Goal: Navigation & Orientation: Find specific page/section

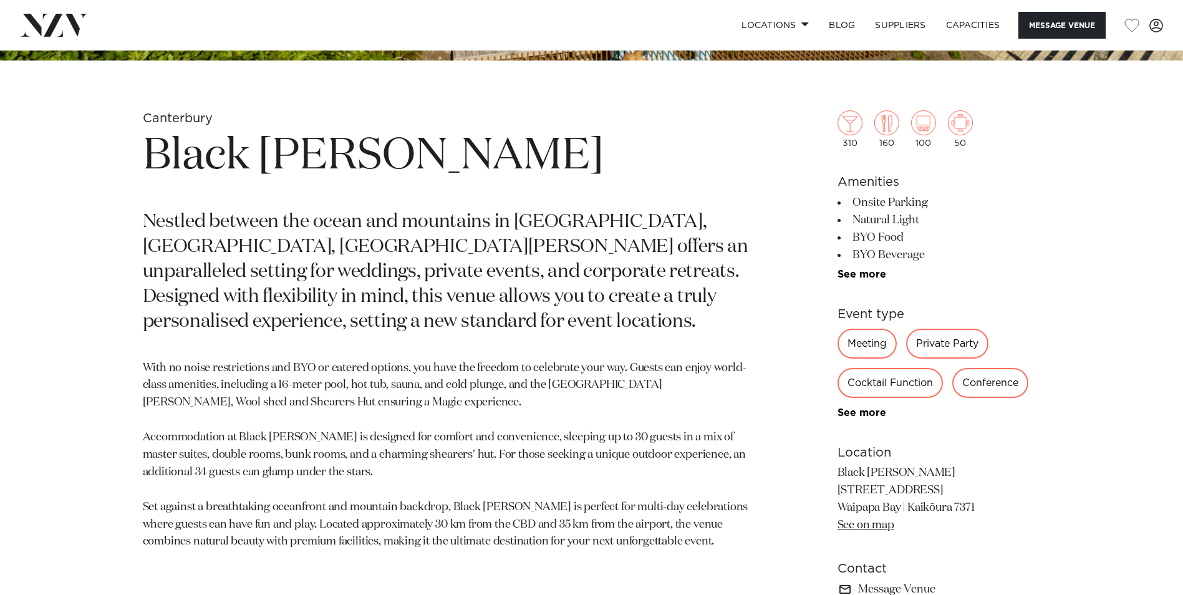
scroll to position [561, 0]
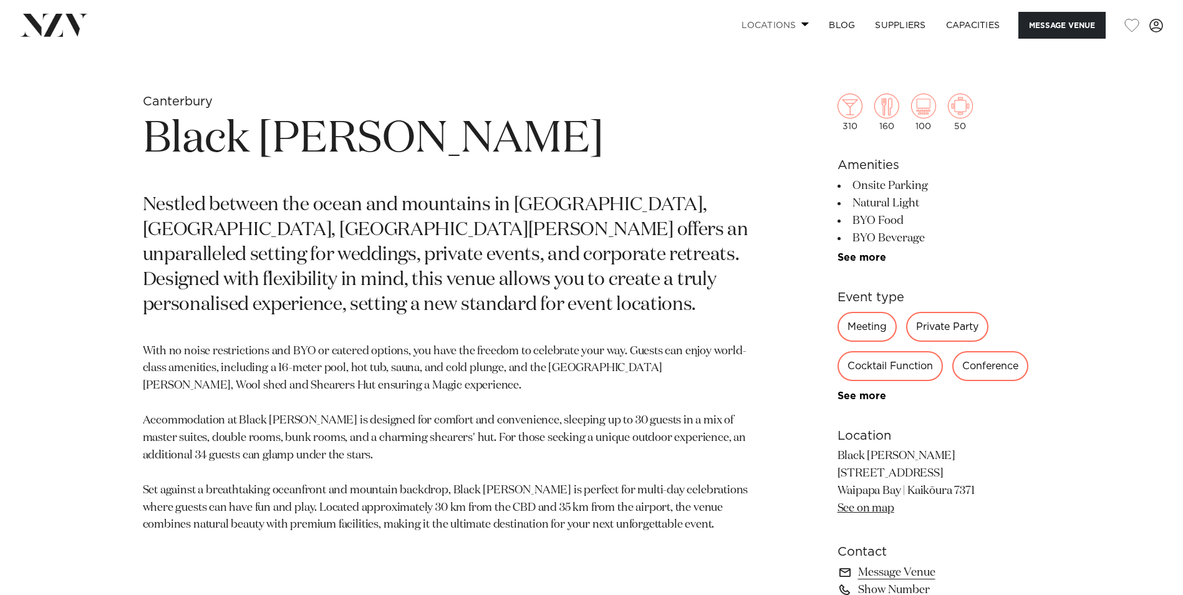
click at [793, 28] on link "Locations" at bounding box center [774, 25] width 87 height 27
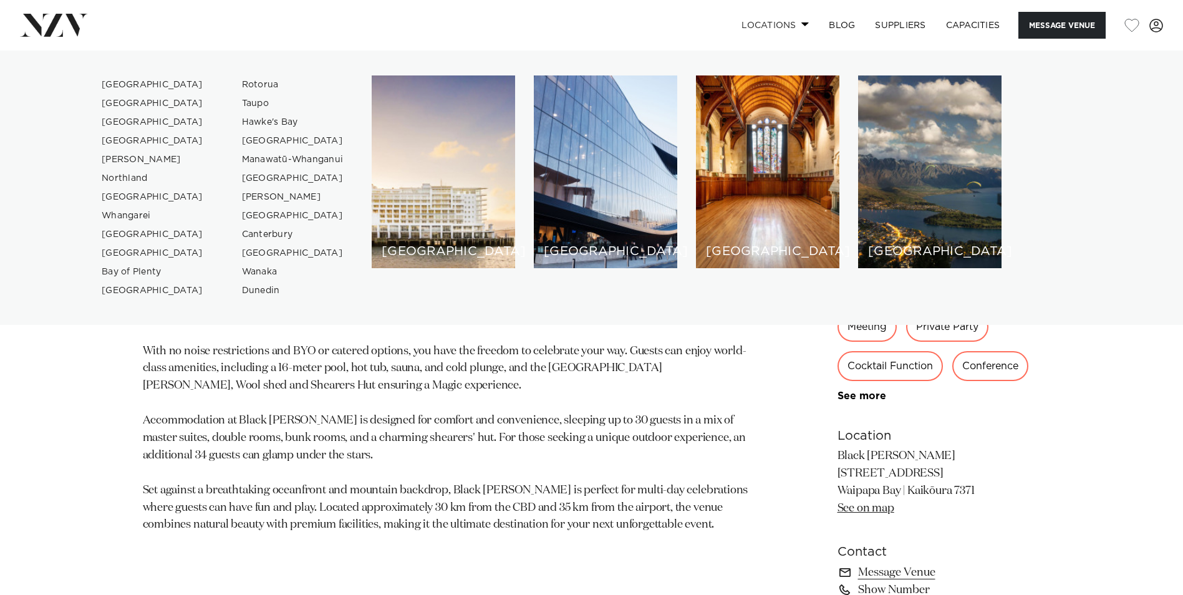
click at [793, 28] on link "Locations" at bounding box center [774, 25] width 87 height 27
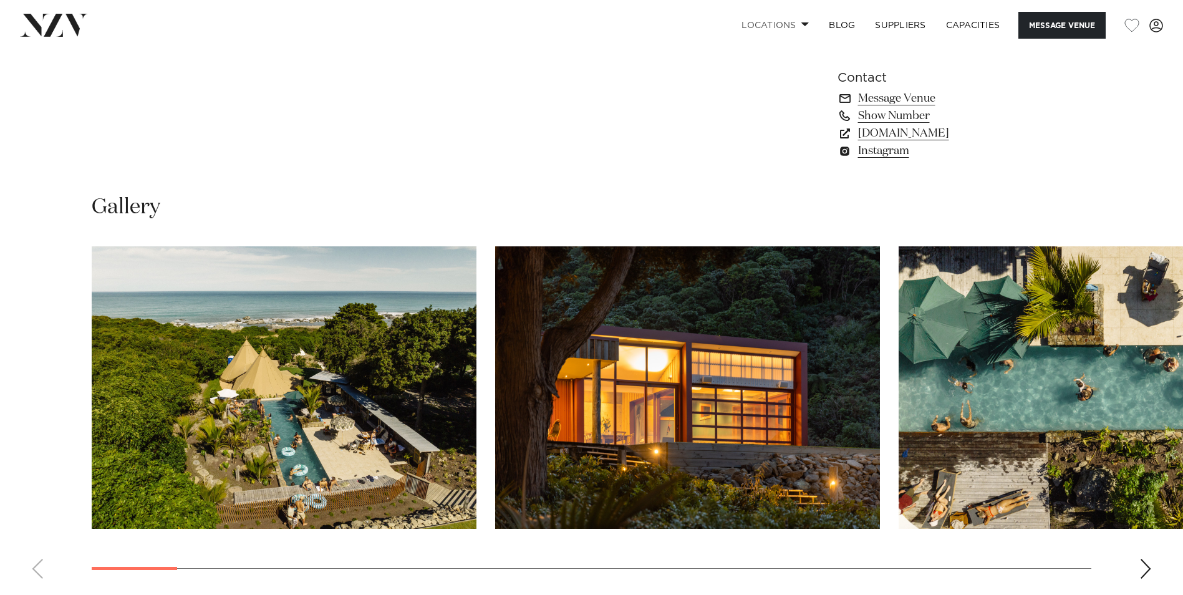
scroll to position [1122, 0]
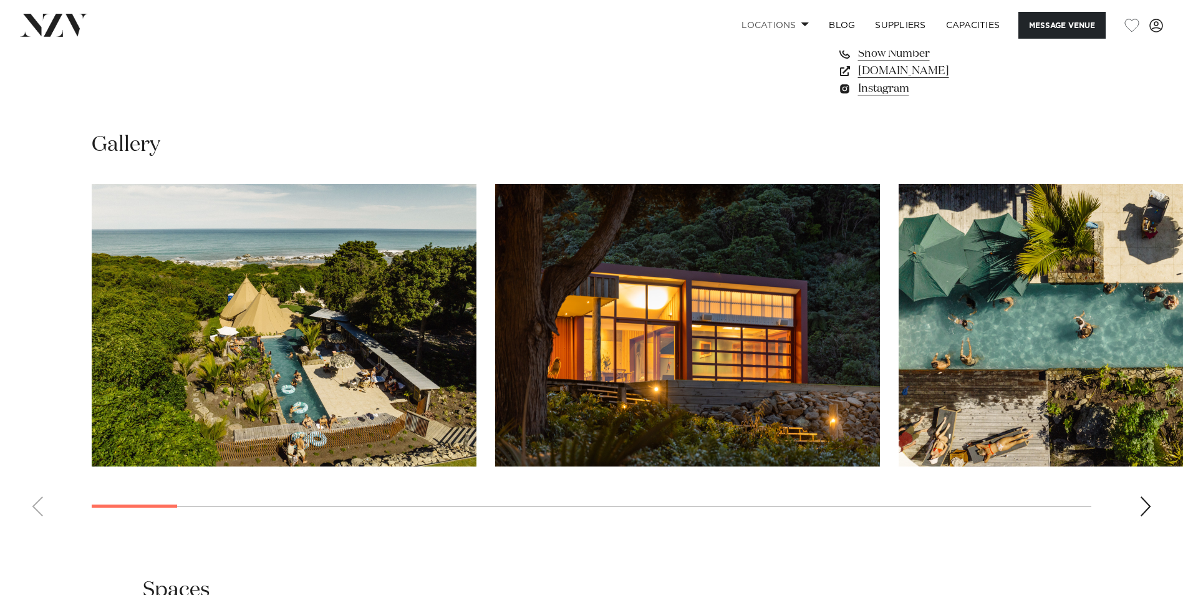
click at [1143, 509] on div "Next slide" at bounding box center [1145, 506] width 12 height 20
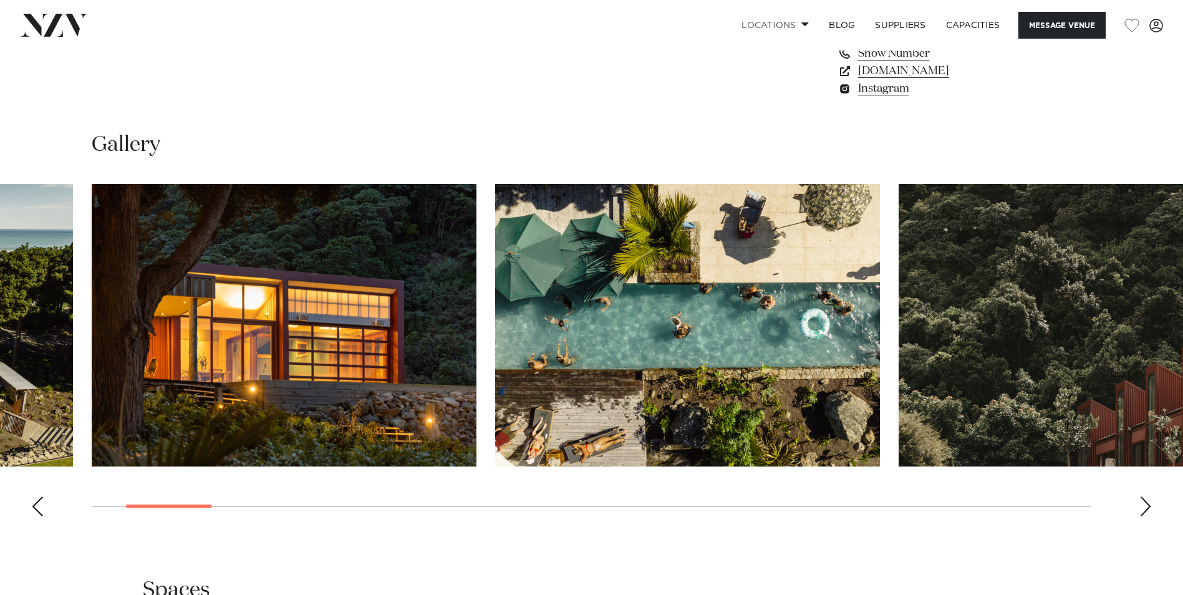
click at [1143, 509] on div "Next slide" at bounding box center [1145, 506] width 12 height 20
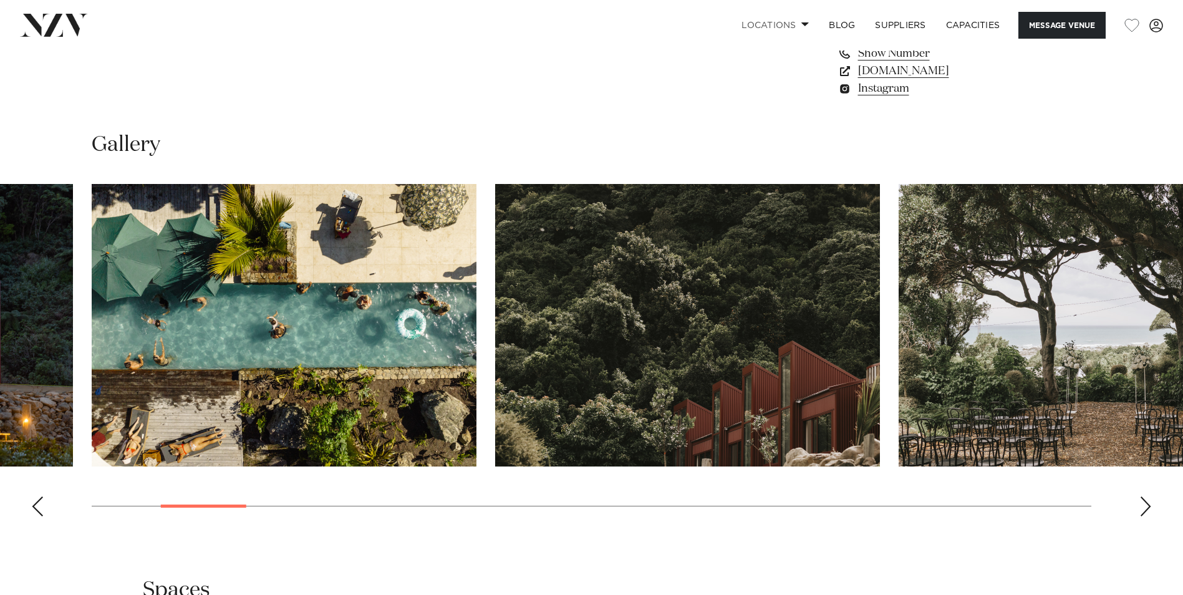
click at [1143, 509] on div "Next slide" at bounding box center [1145, 506] width 12 height 20
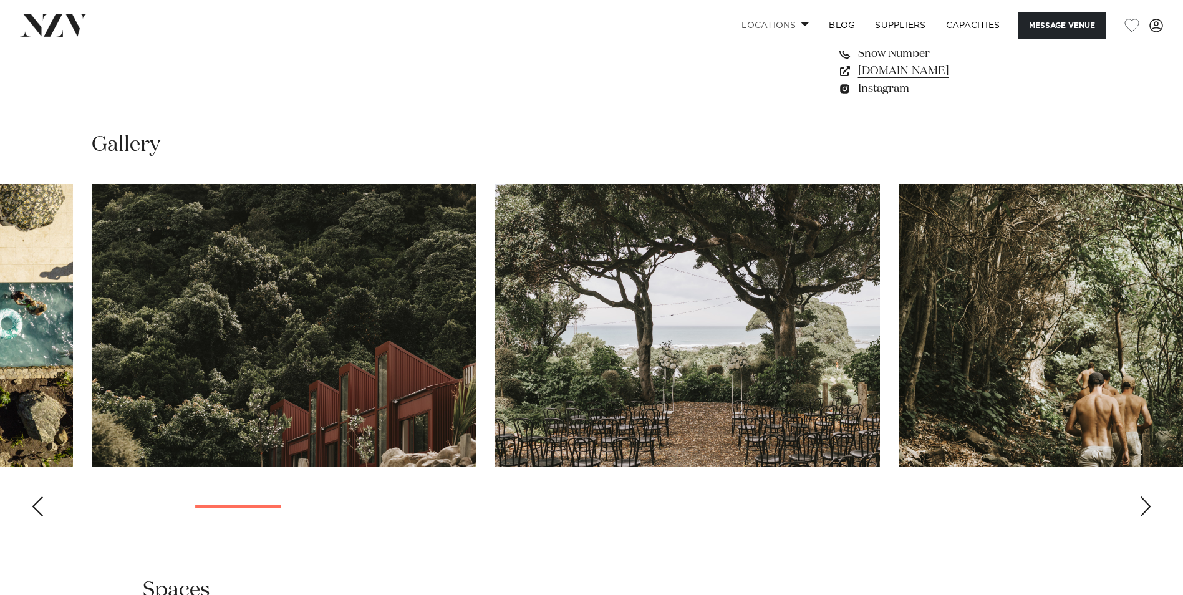
click at [1143, 509] on div "Next slide" at bounding box center [1145, 506] width 12 height 20
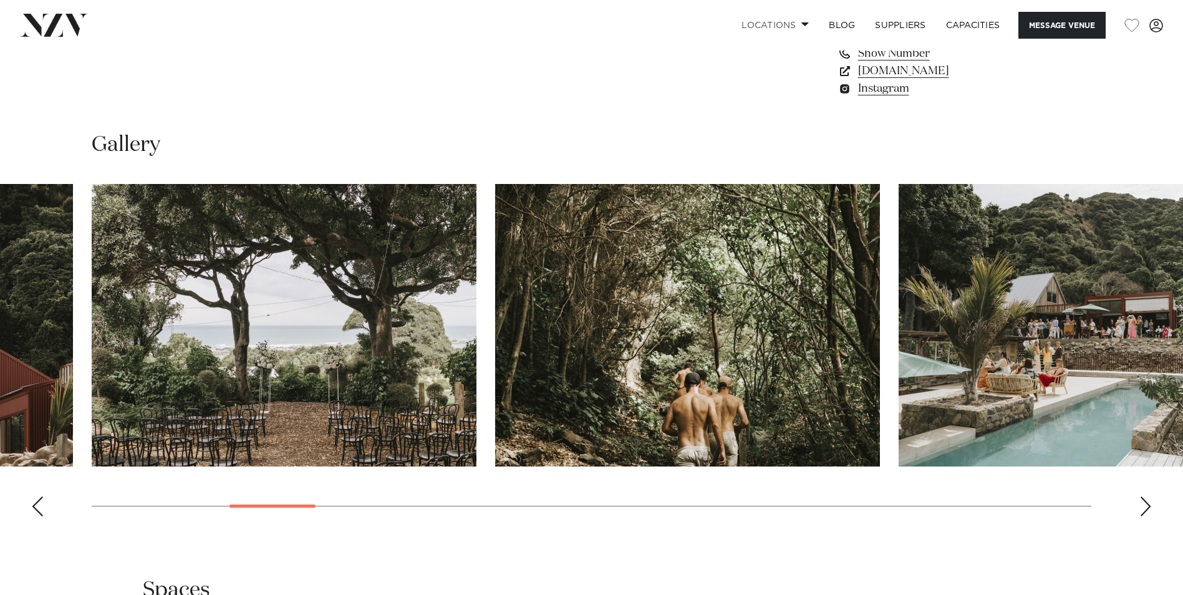
click at [1143, 509] on div "Next slide" at bounding box center [1145, 506] width 12 height 20
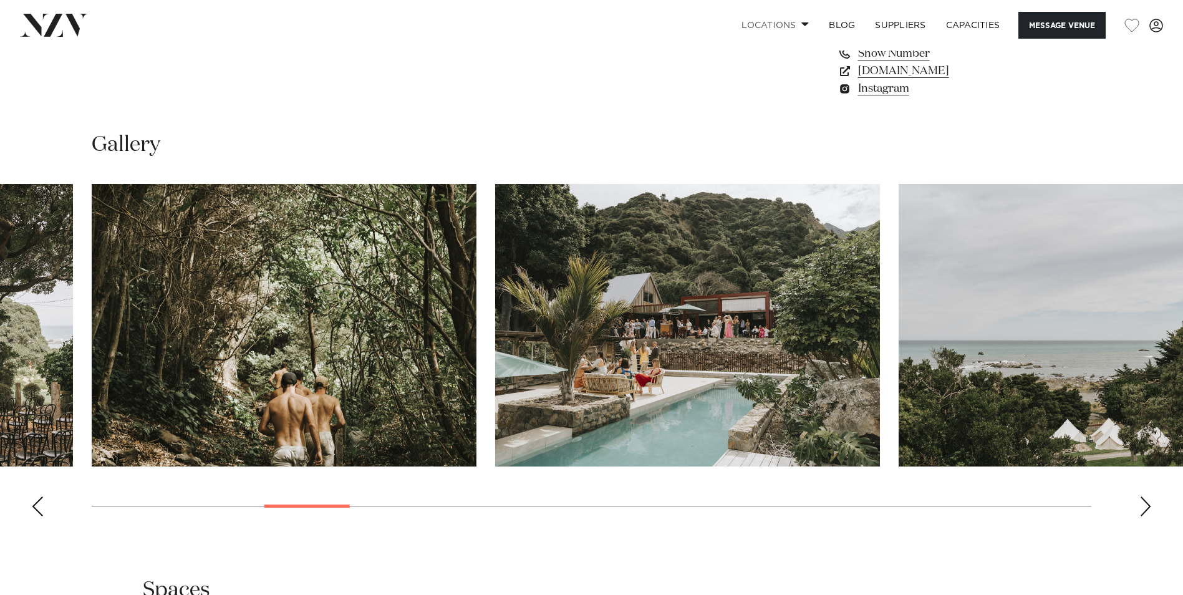
click at [1143, 509] on div "Next slide" at bounding box center [1145, 506] width 12 height 20
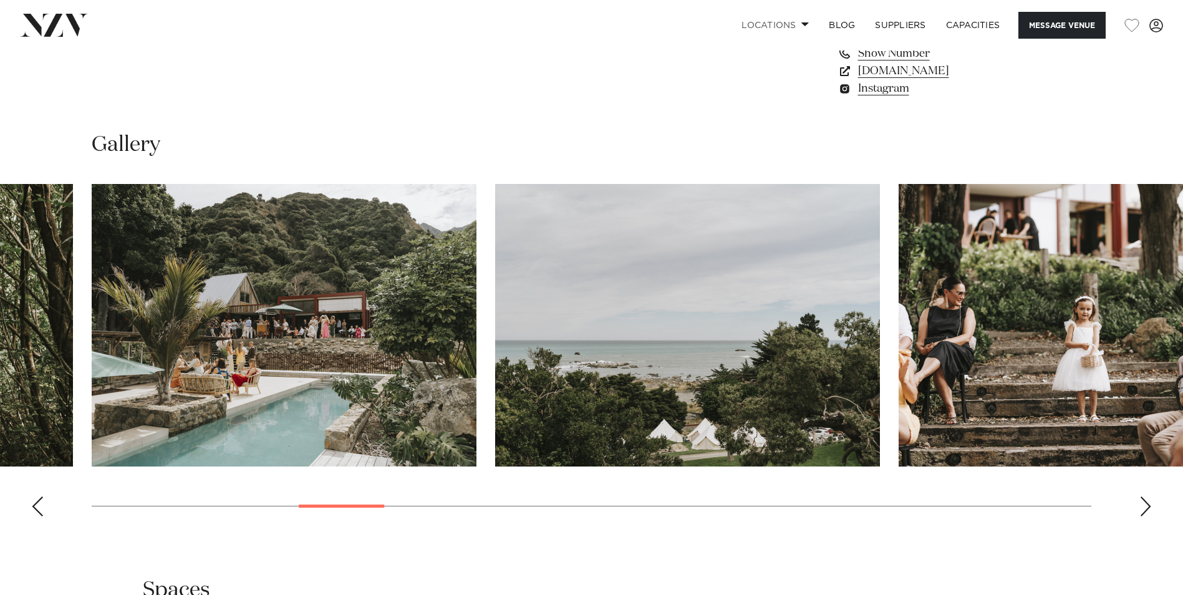
click at [1143, 509] on div "Next slide" at bounding box center [1145, 506] width 12 height 20
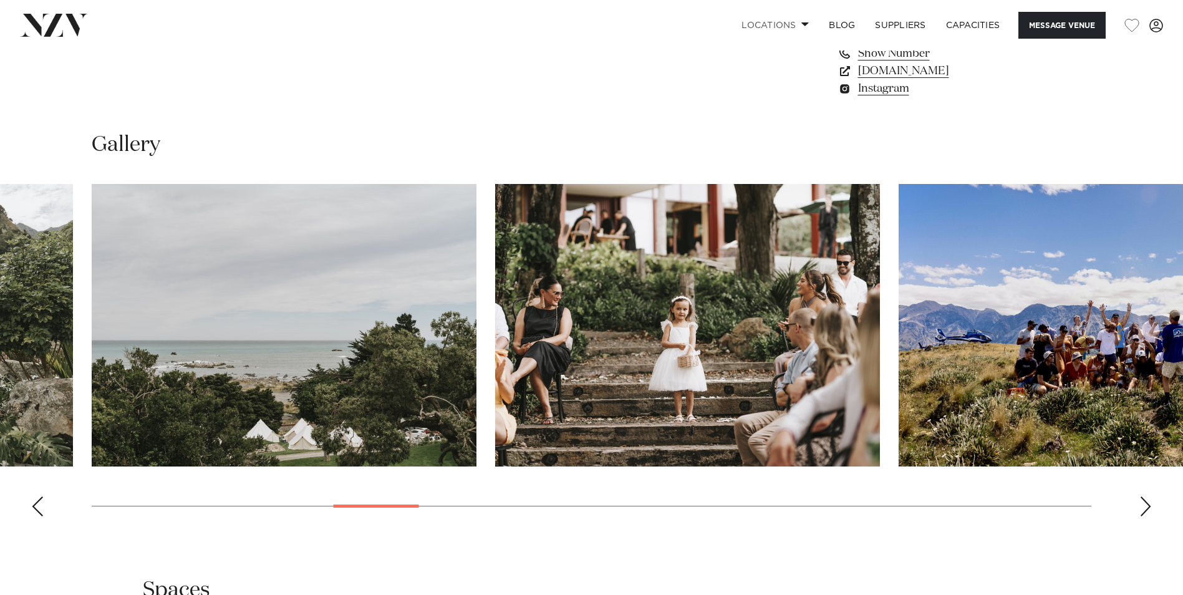
click at [1143, 509] on div "Next slide" at bounding box center [1145, 506] width 12 height 20
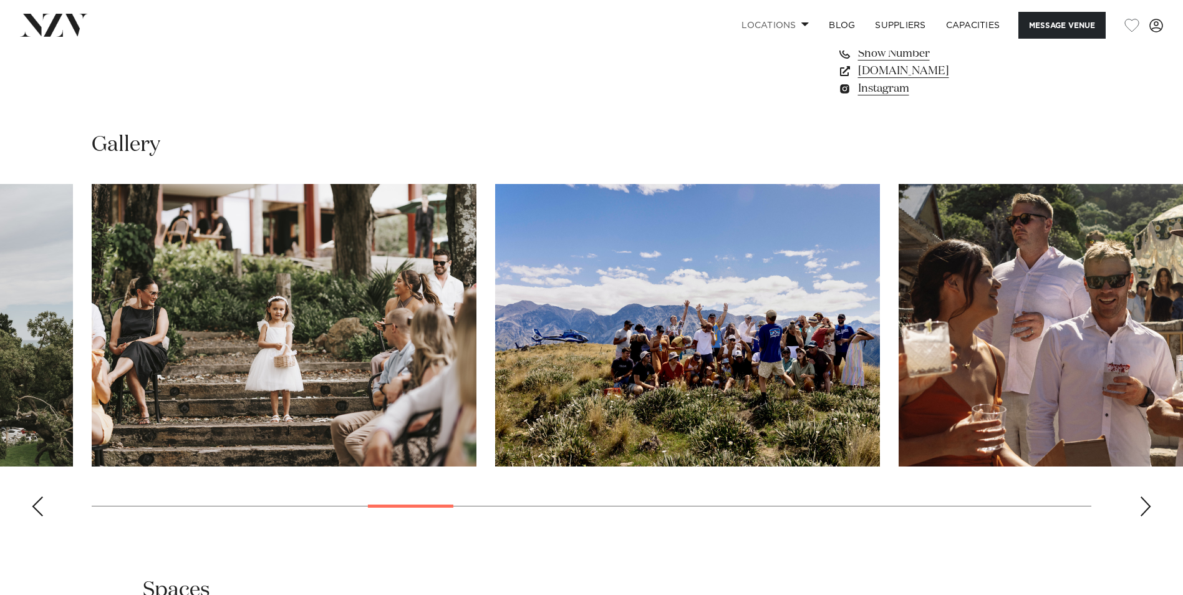
click at [1143, 509] on div "Next slide" at bounding box center [1145, 506] width 12 height 20
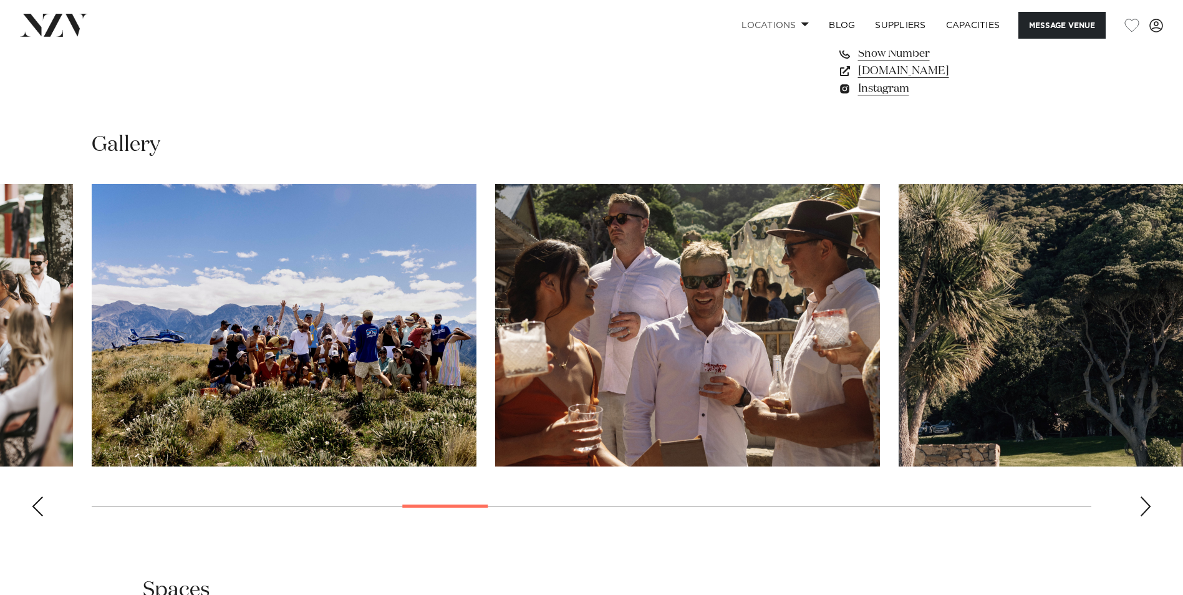
click at [1141, 509] on div "Next slide" at bounding box center [1145, 506] width 12 height 20
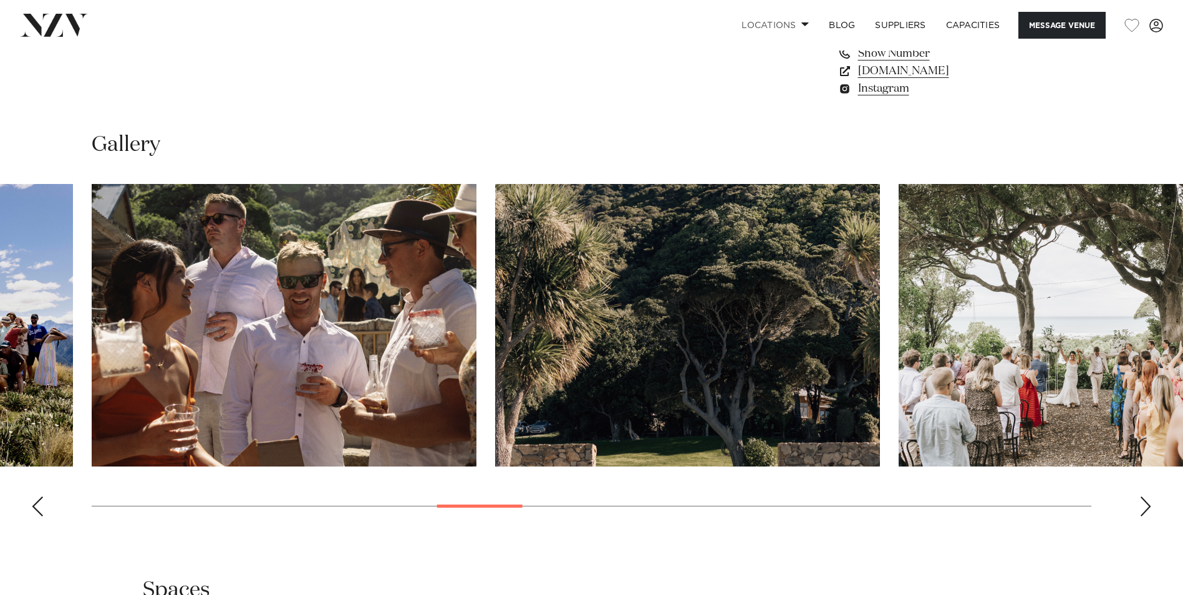
click at [1143, 507] on div "Next slide" at bounding box center [1145, 506] width 12 height 20
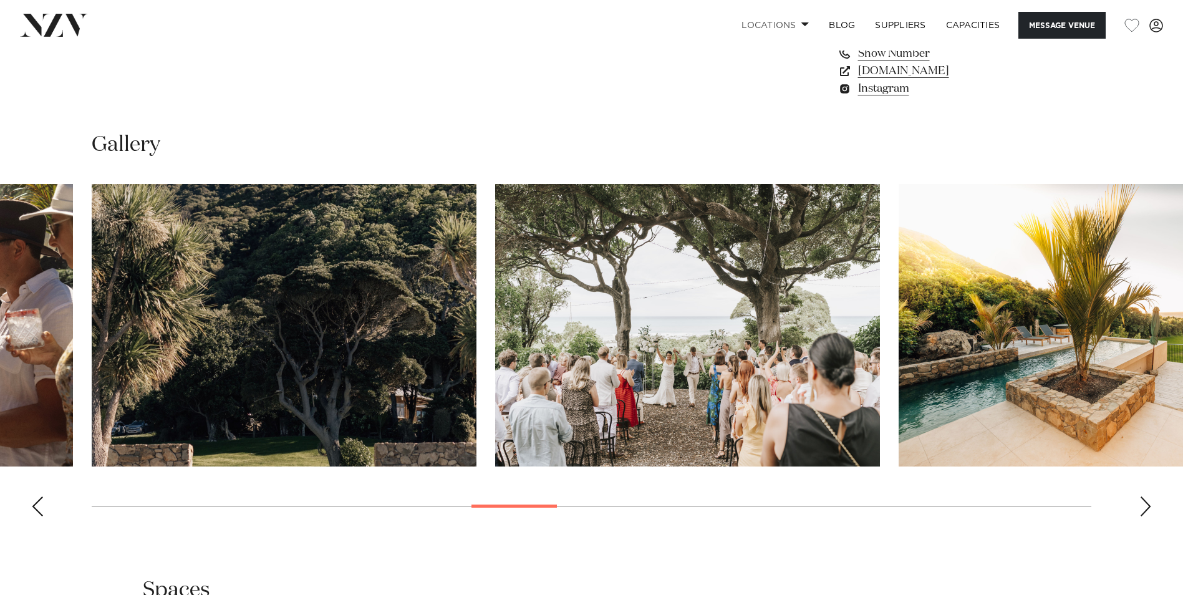
click at [1143, 507] on div "Next slide" at bounding box center [1145, 506] width 12 height 20
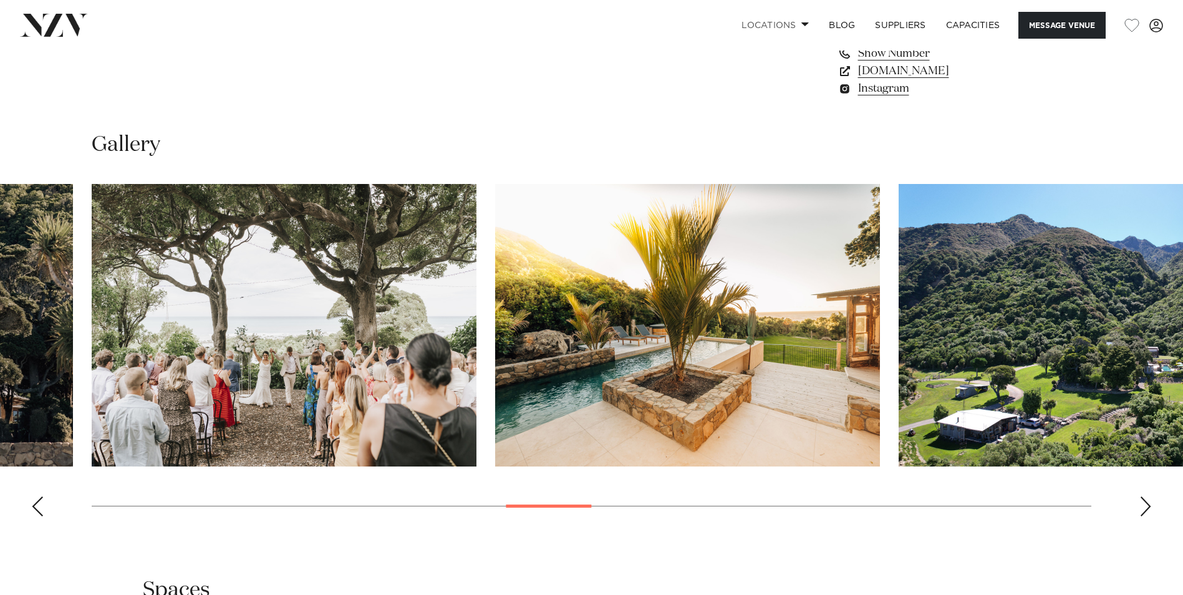
click at [1143, 507] on div "Next slide" at bounding box center [1145, 506] width 12 height 20
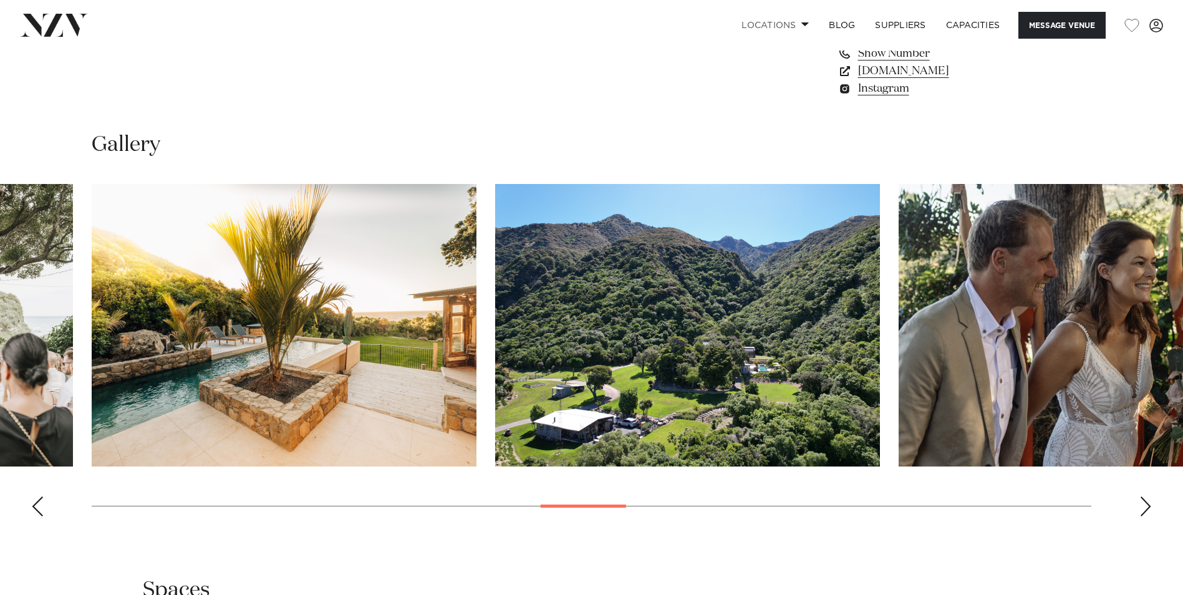
click at [1143, 507] on div "Next slide" at bounding box center [1145, 506] width 12 height 20
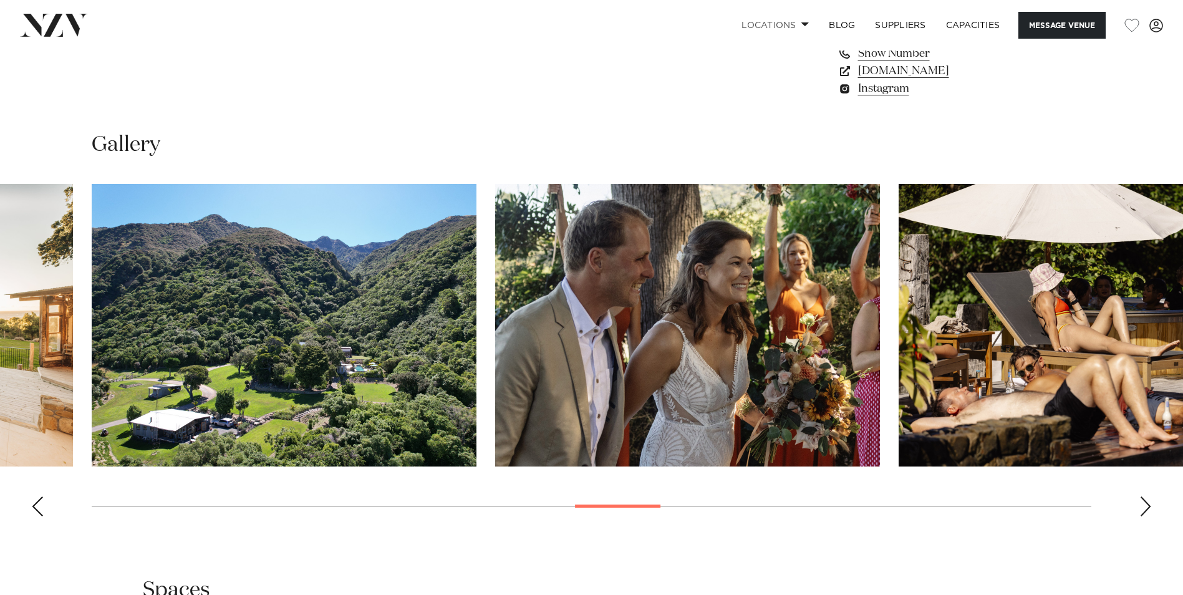
click at [1143, 507] on div "Next slide" at bounding box center [1145, 506] width 12 height 20
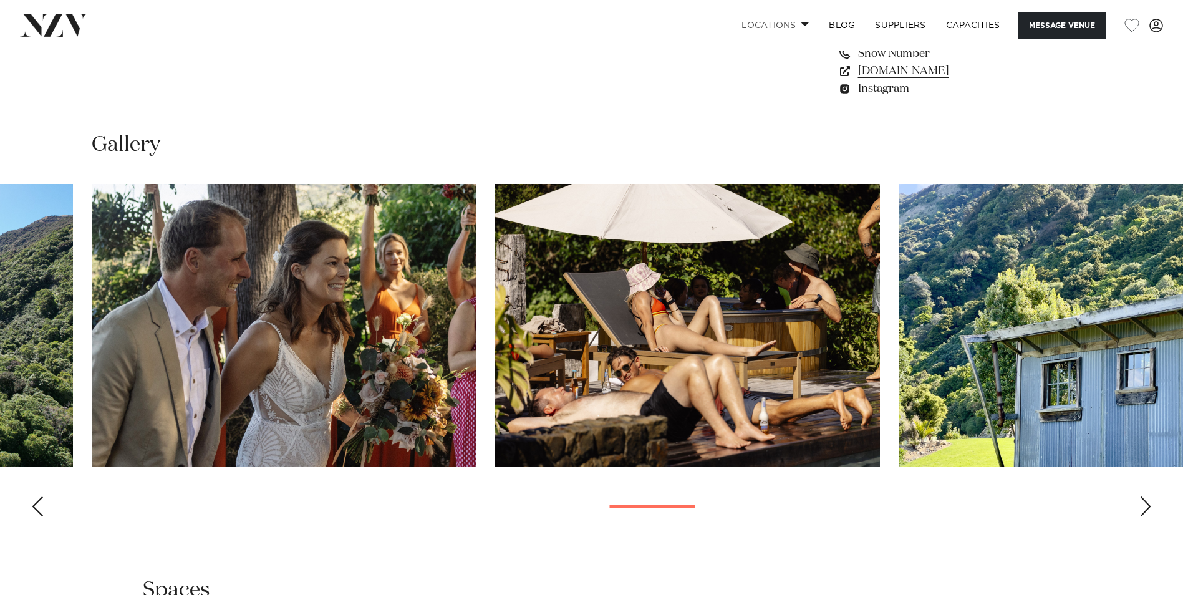
click at [1143, 507] on div "Next slide" at bounding box center [1145, 506] width 12 height 20
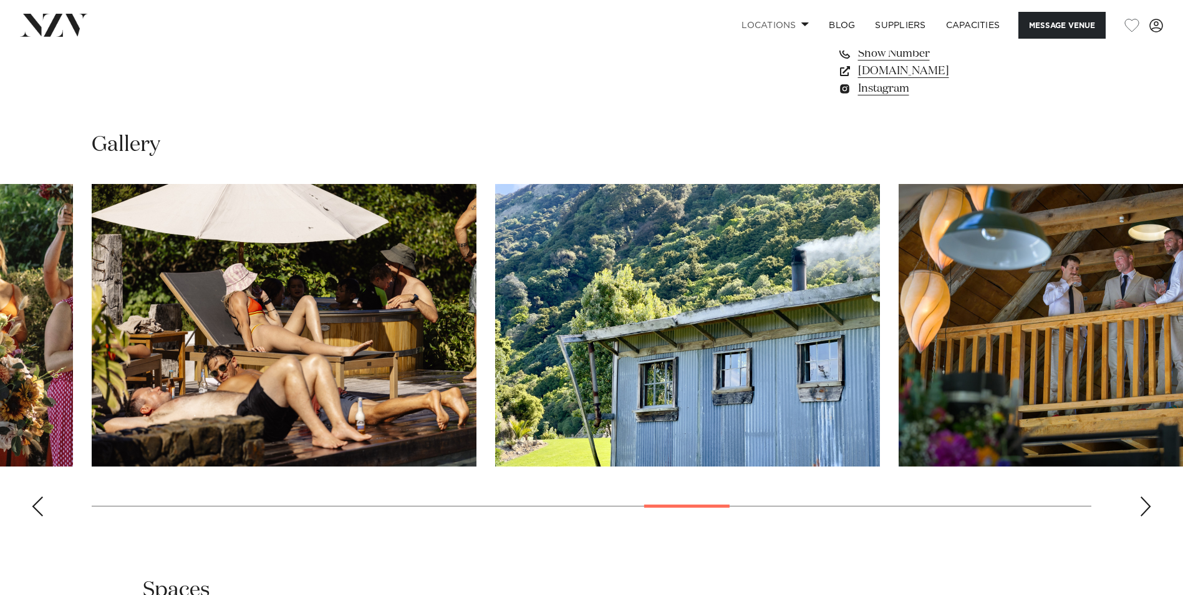
click at [1143, 507] on div "Next slide" at bounding box center [1145, 506] width 12 height 20
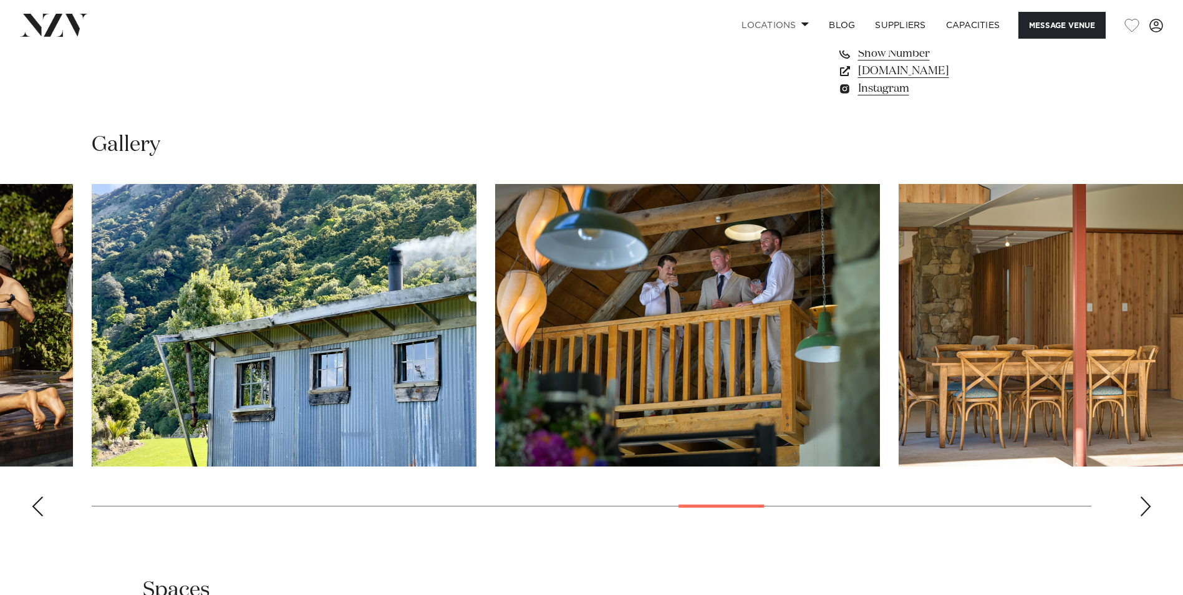
click at [1143, 507] on div "Next slide" at bounding box center [1145, 506] width 12 height 20
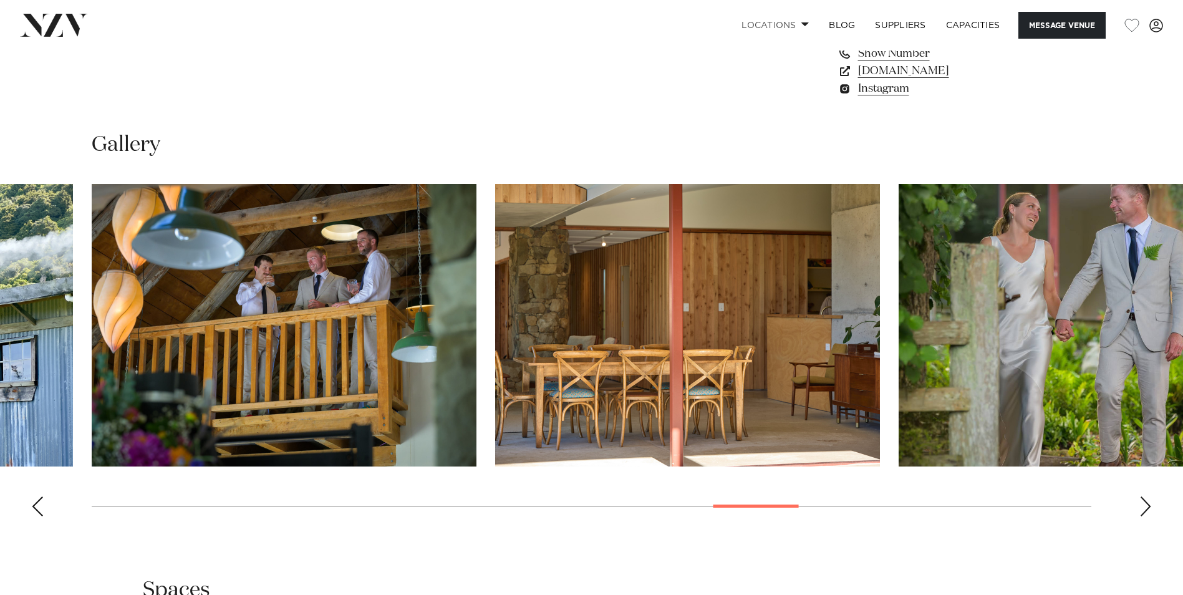
click at [1143, 507] on div "Next slide" at bounding box center [1145, 506] width 12 height 20
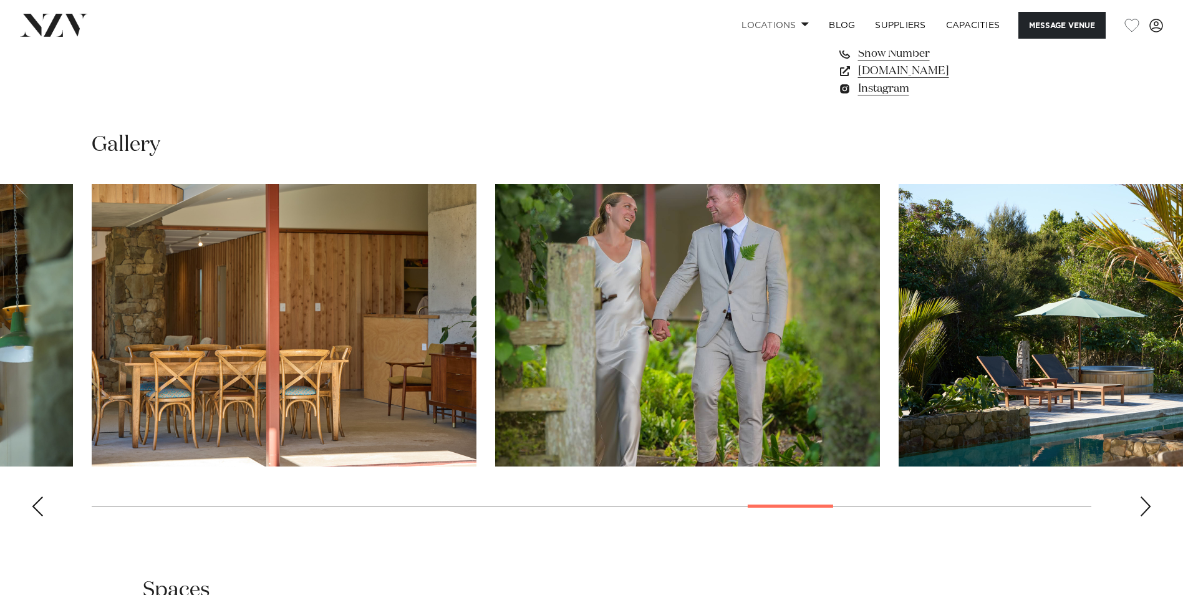
click at [1143, 507] on div "Next slide" at bounding box center [1145, 506] width 12 height 20
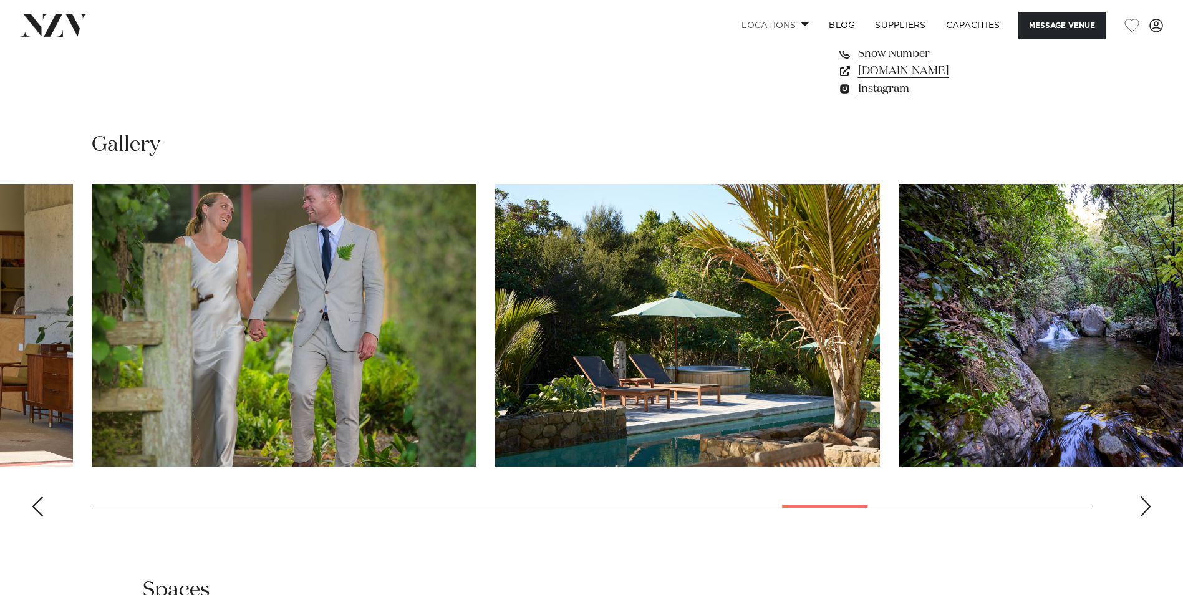
click at [1143, 507] on div "Next slide" at bounding box center [1145, 506] width 12 height 20
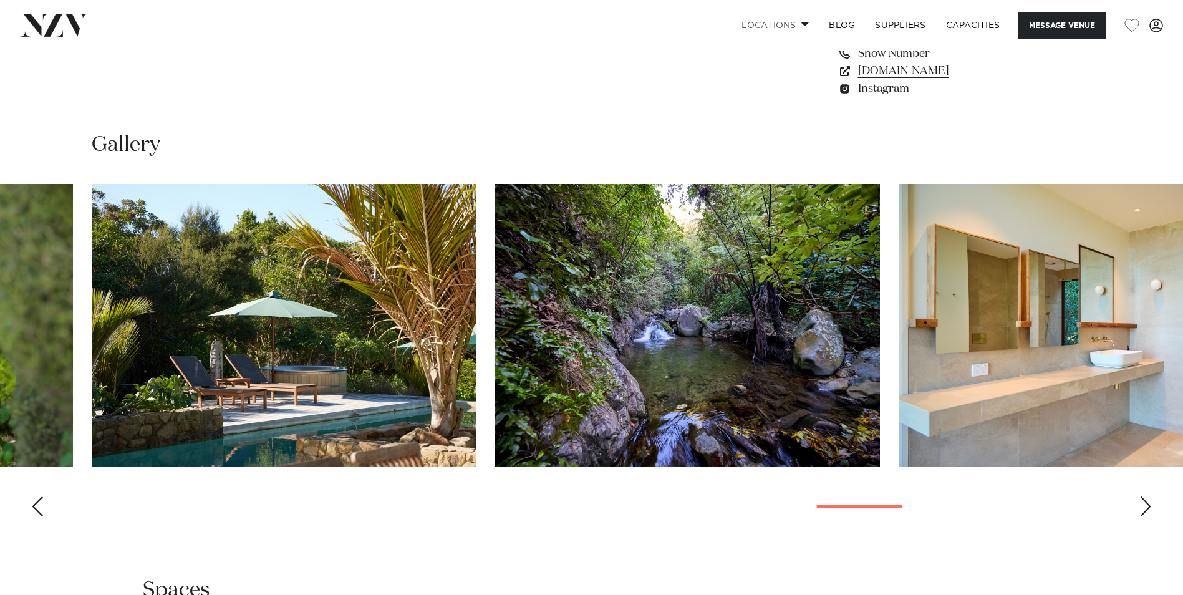
click at [1143, 507] on div "Next slide" at bounding box center [1145, 506] width 12 height 20
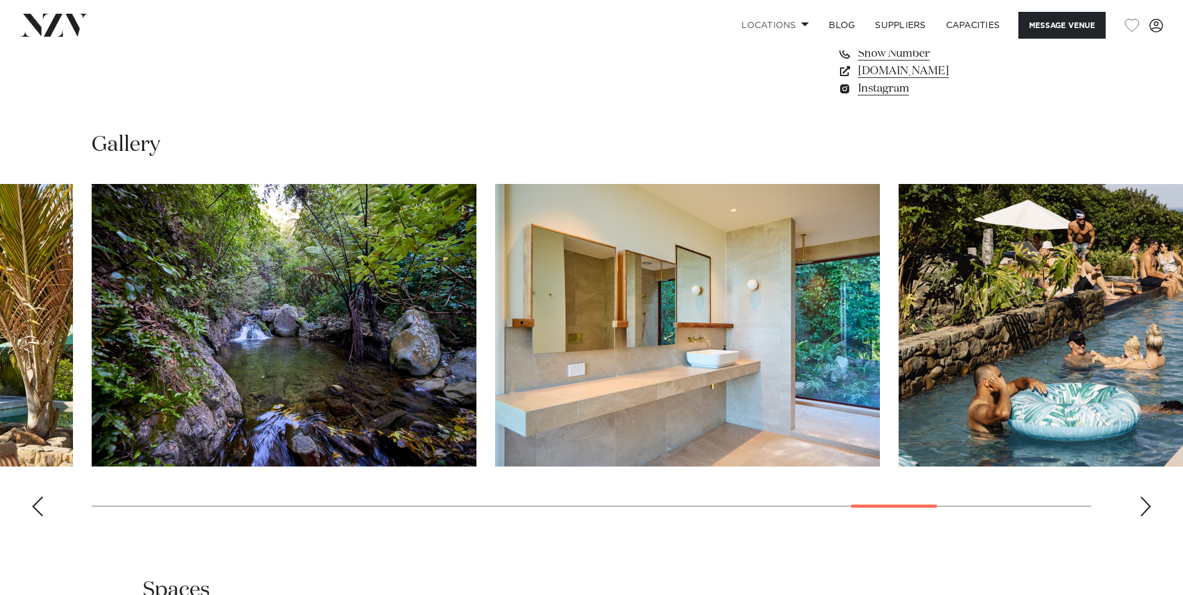
click at [1143, 507] on div "Next slide" at bounding box center [1145, 506] width 12 height 20
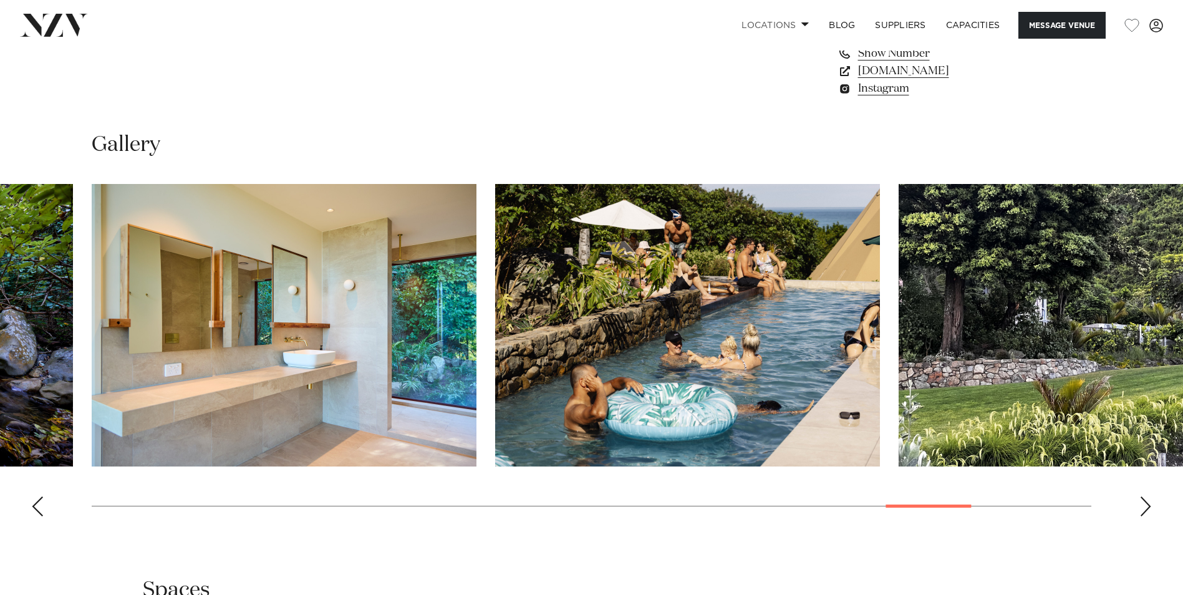
click at [1143, 507] on div "Next slide" at bounding box center [1145, 506] width 12 height 20
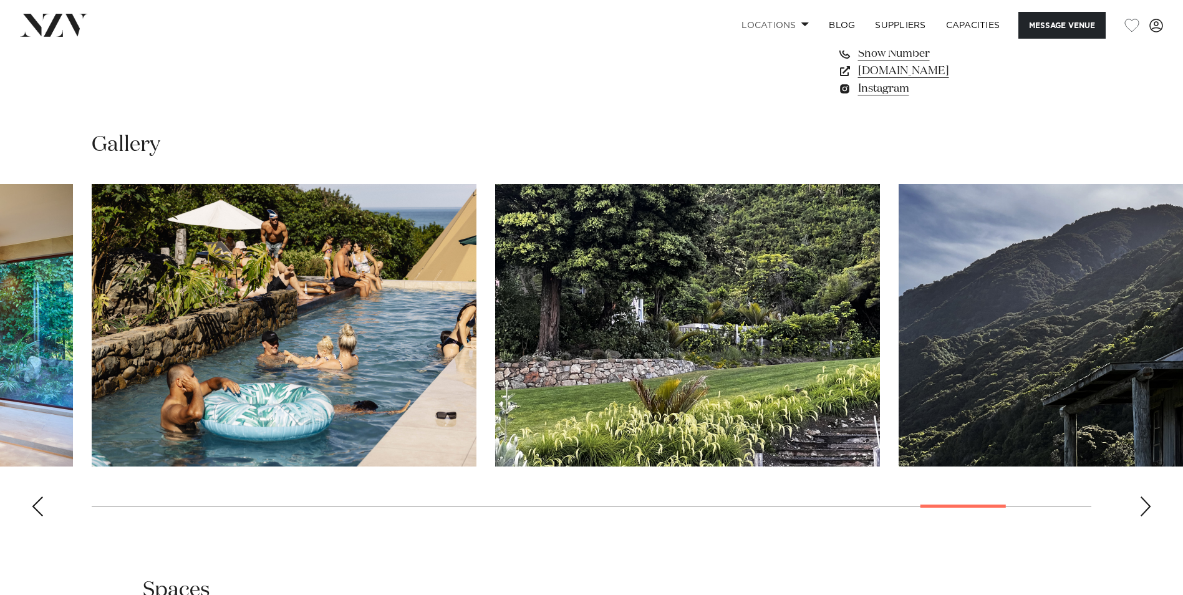
click at [1143, 507] on div "Next slide" at bounding box center [1145, 506] width 12 height 20
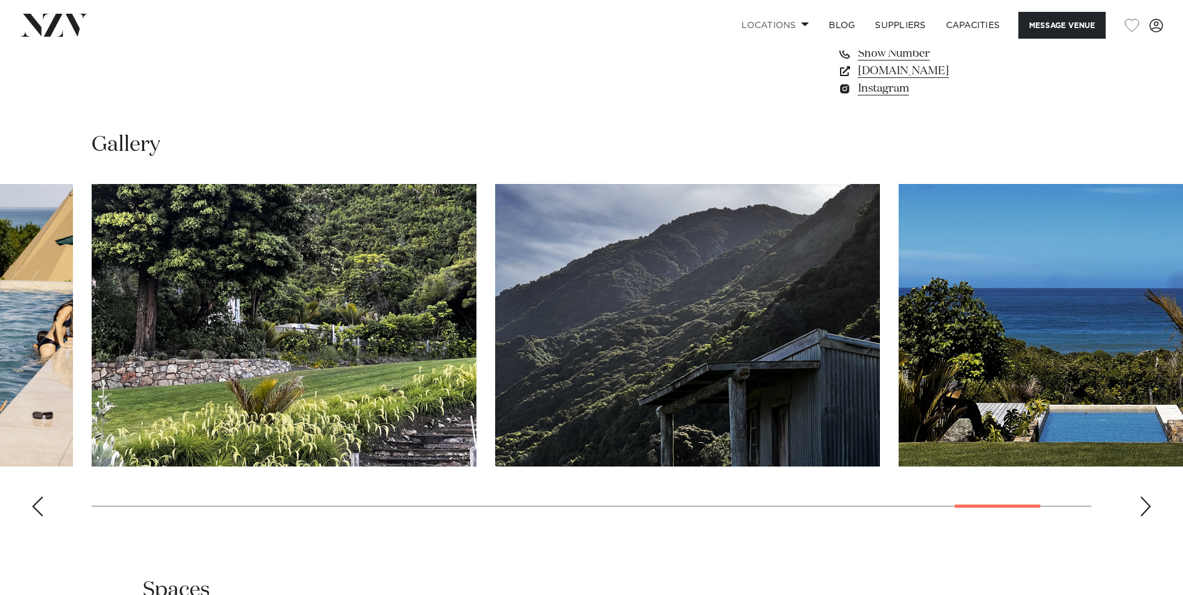
click at [1143, 507] on div "Next slide" at bounding box center [1145, 506] width 12 height 20
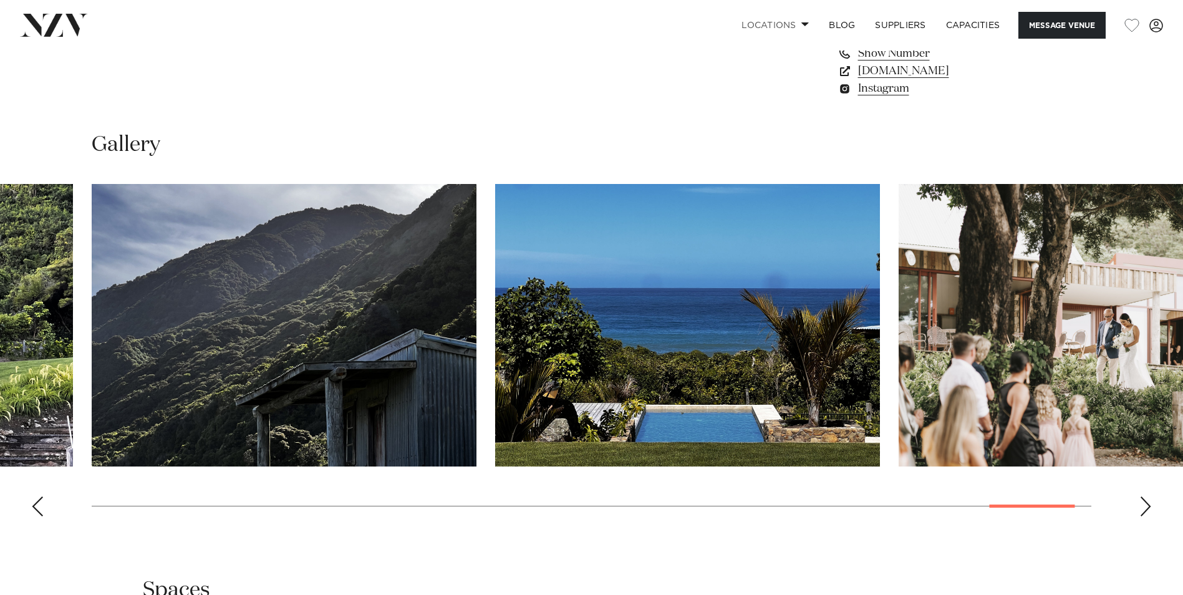
click at [1143, 507] on div "Next slide" at bounding box center [1145, 506] width 12 height 20
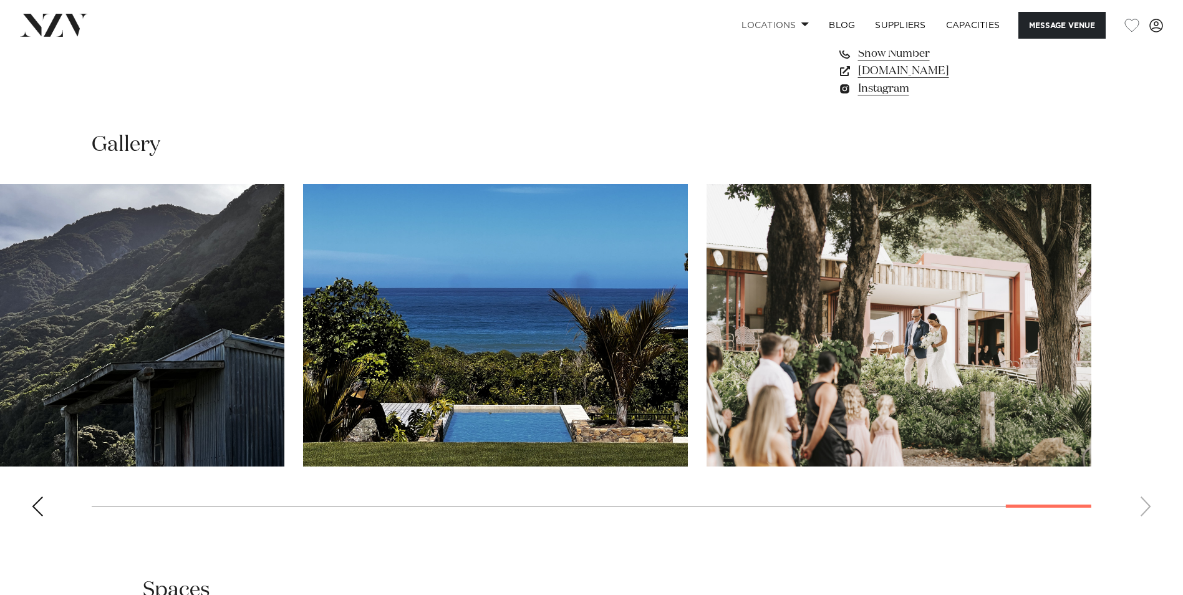
click at [1143, 507] on swiper-container at bounding box center [591, 355] width 1183 height 342
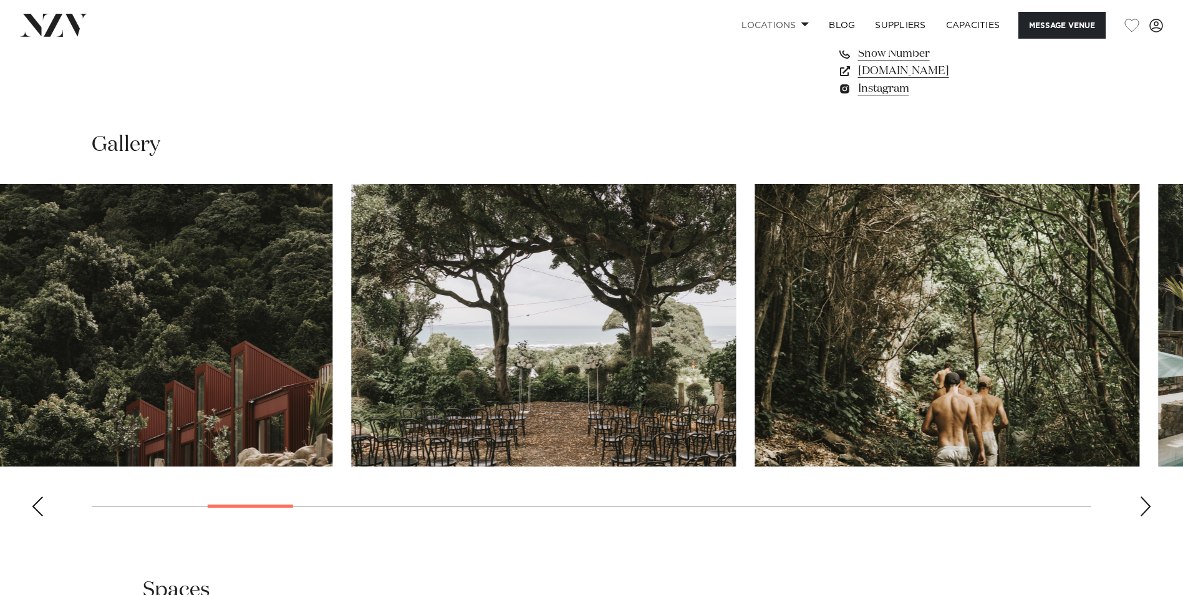
click at [207, 485] on swiper-container at bounding box center [591, 355] width 1183 height 342
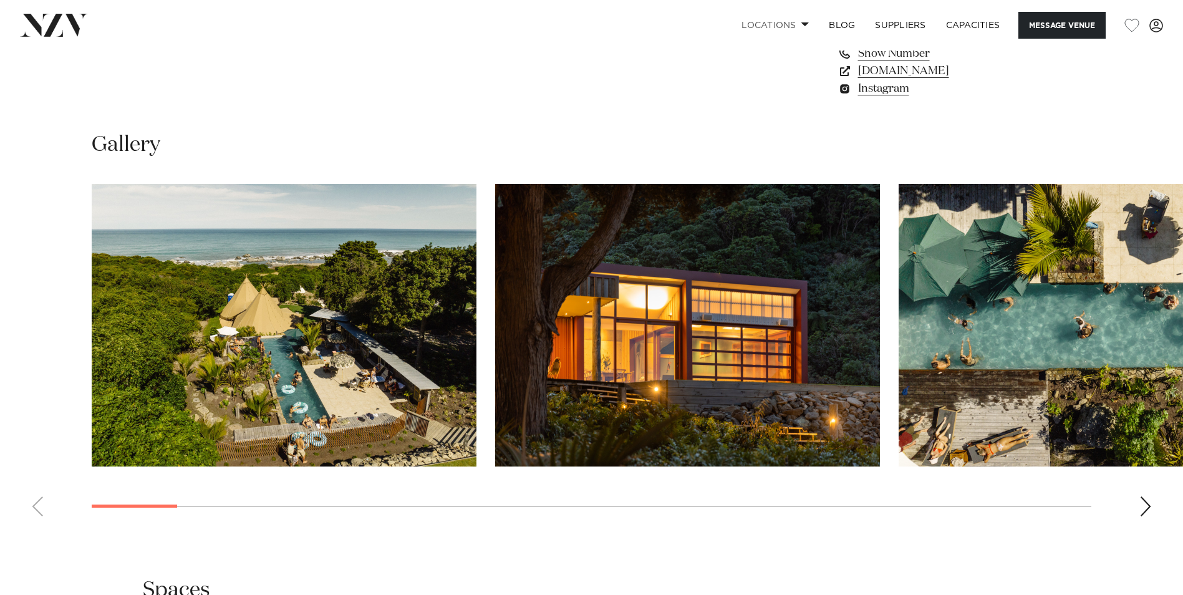
click at [151, 496] on swiper-container at bounding box center [591, 355] width 1183 height 342
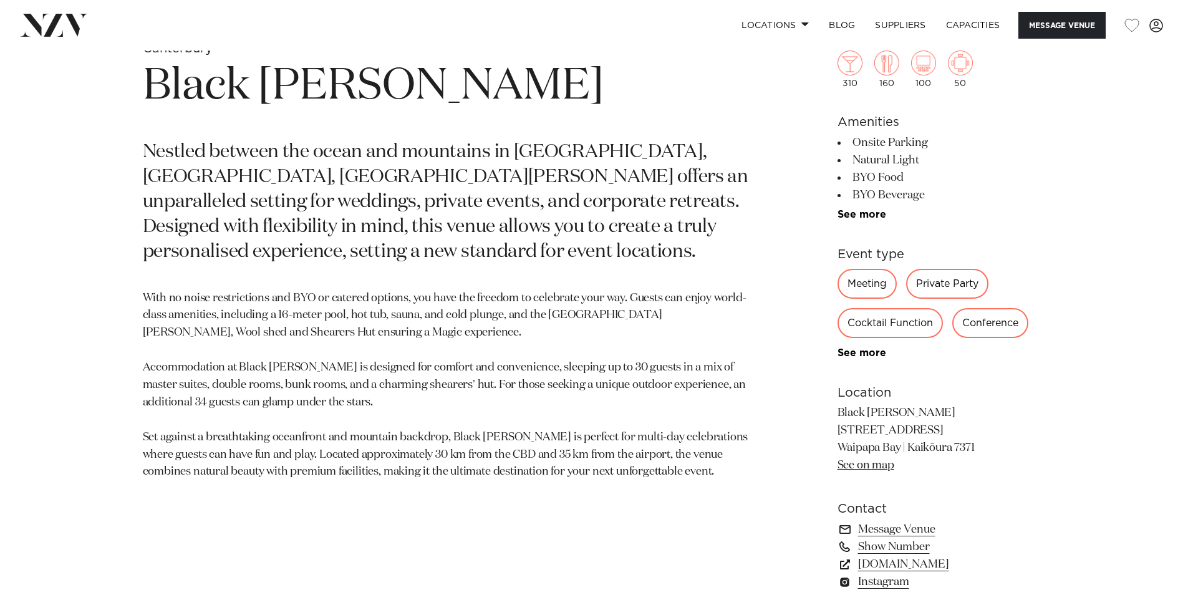
scroll to position [686, 0]
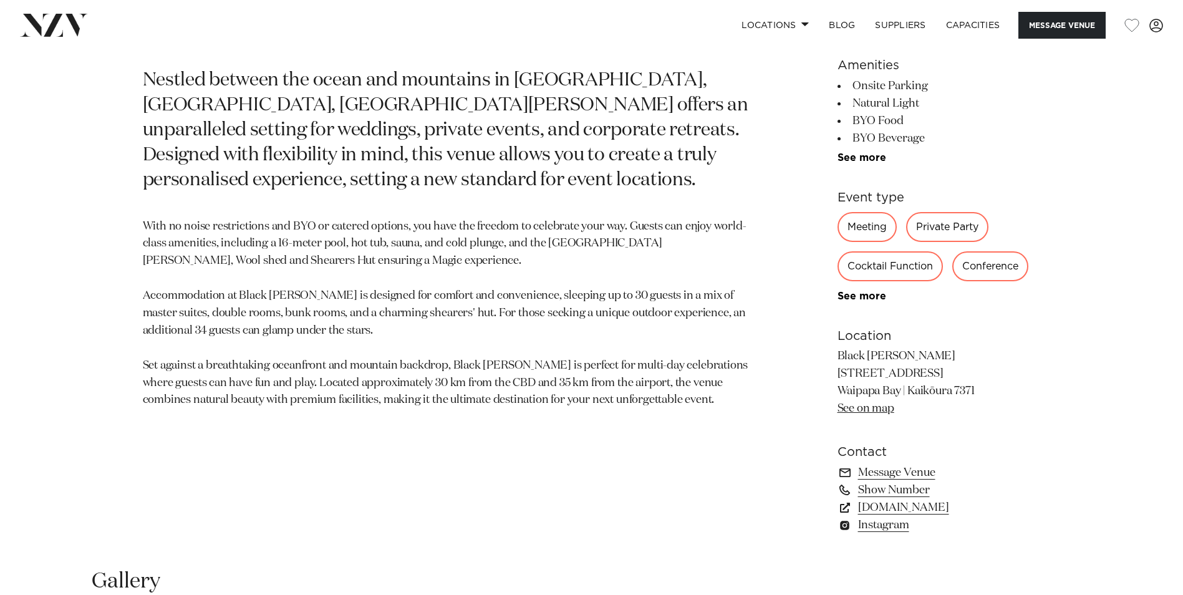
click at [857, 413] on link "See on map" at bounding box center [865, 408] width 57 height 11
